Goal: Information Seeking & Learning: Find specific page/section

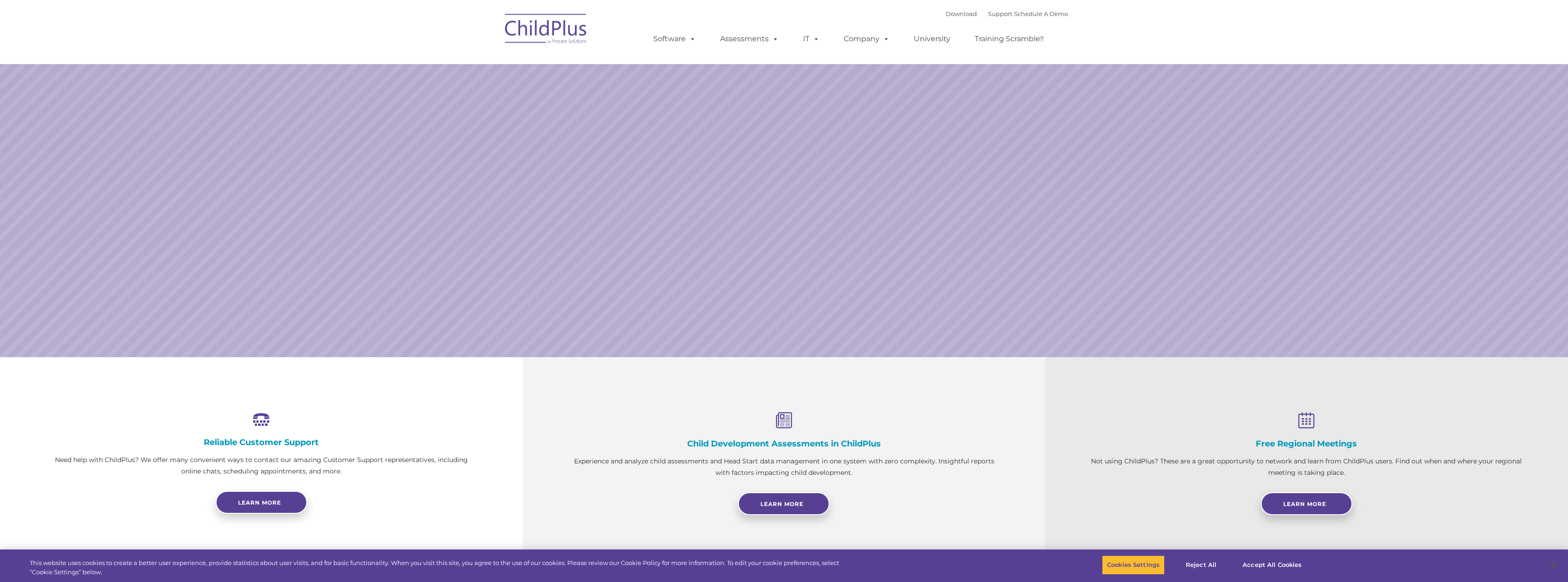
select select "MEDIUM"
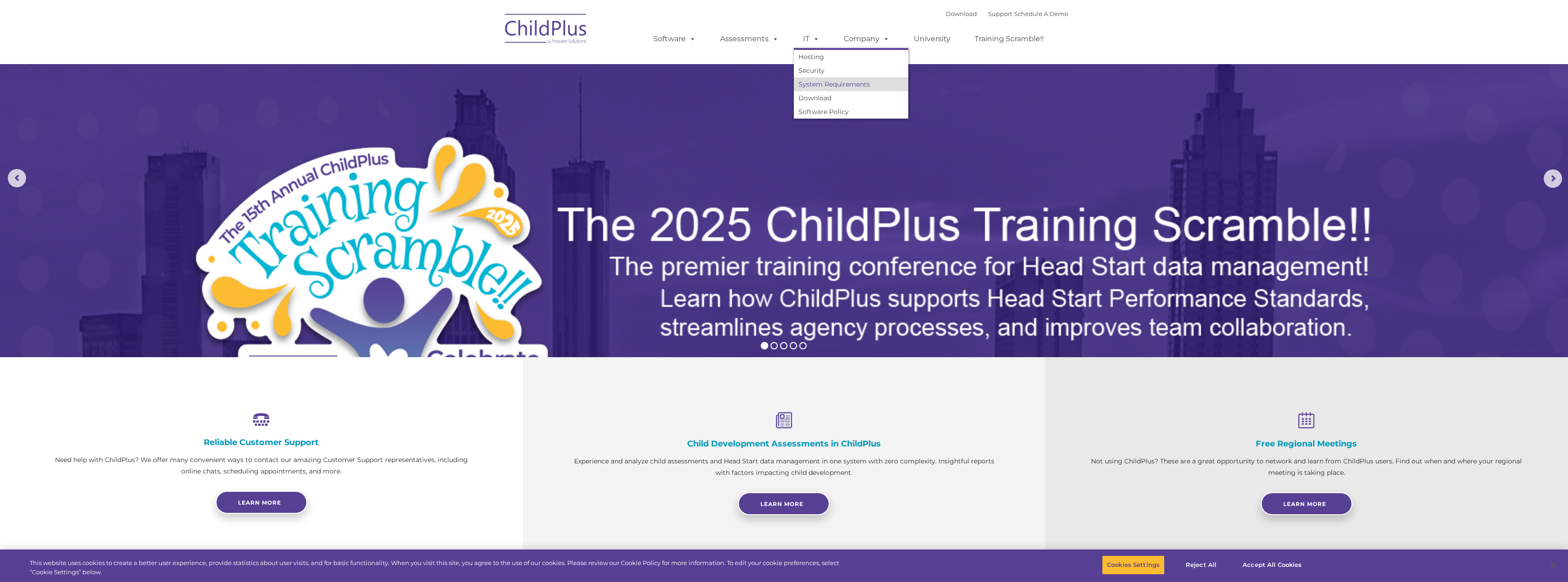
click at [824, 82] on link "System Requirements" at bounding box center [851, 84] width 114 height 14
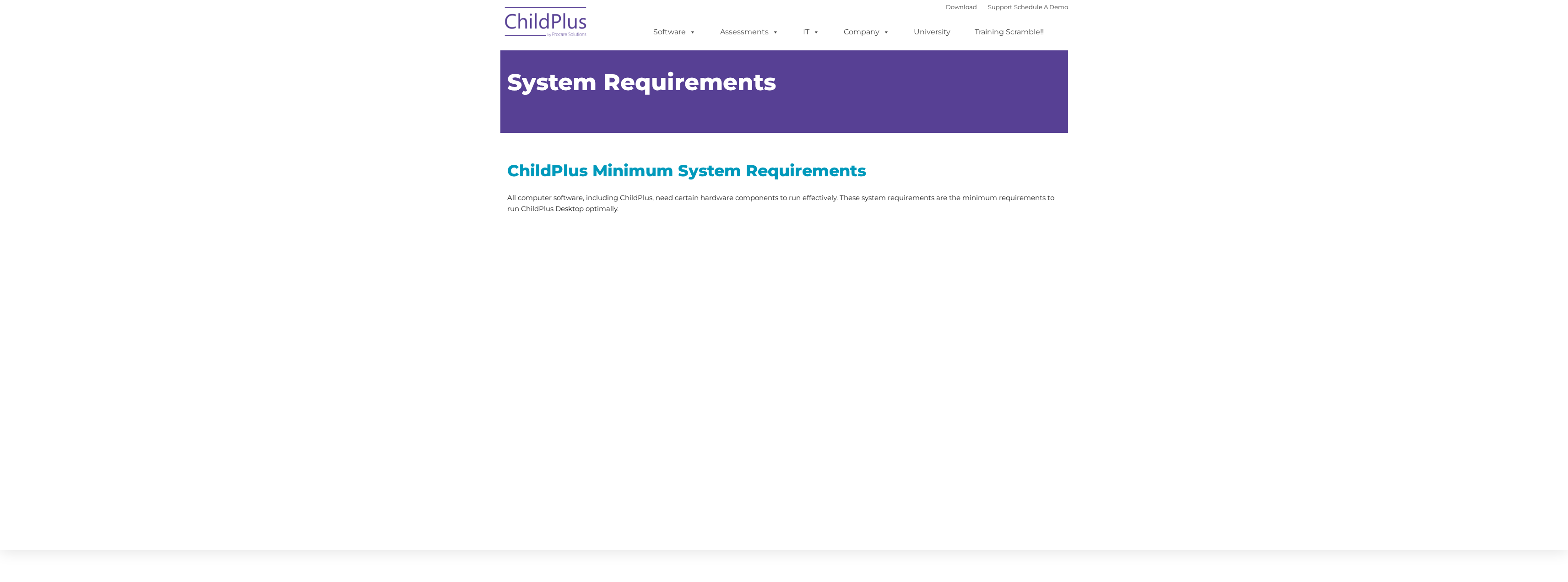
type input ""
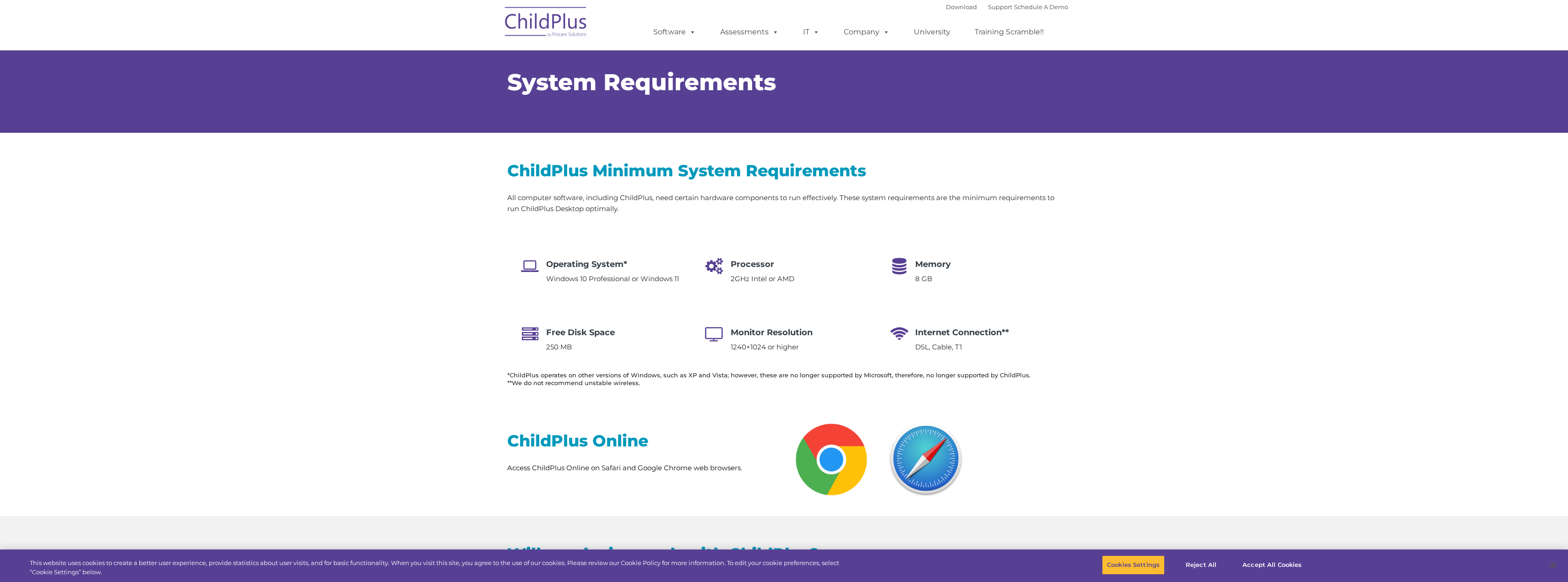
select select "MEDIUM"
